Goal: Information Seeking & Learning: Understand process/instructions

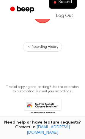
scroll to position [71, 0]
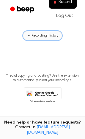
click at [48, 37] on span "Recording History" at bounding box center [45, 35] width 27 height 5
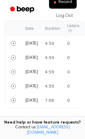
scroll to position [137, 0]
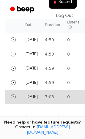
click at [39, 98] on td "Today" at bounding box center [32, 97] width 20 height 14
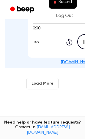
scroll to position [196, 0]
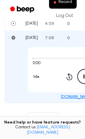
click at [67, 99] on link "beep.audio/7sdYENV" at bounding box center [85, 97] width 49 height 4
click at [77, 76] on icon "Pause Audio" at bounding box center [84, 76] width 15 height 15
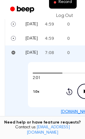
scroll to position [176, 0]
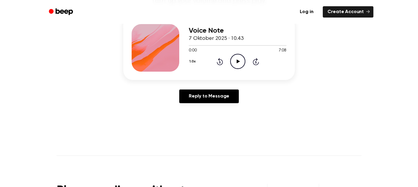
scroll to position [77, 0]
